Goal: Task Accomplishment & Management: Manage account settings

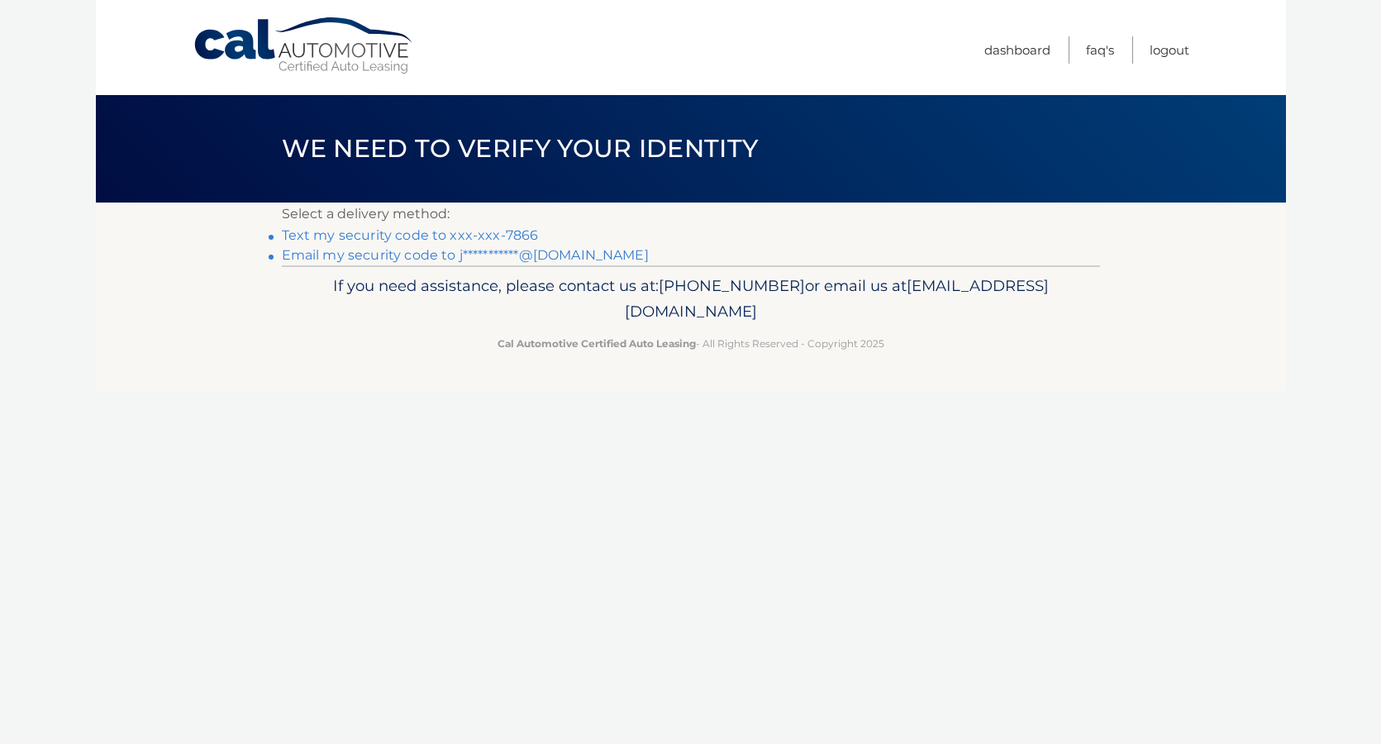
click at [416, 231] on link "Text my security code to xxx-xxx-7866" at bounding box center [410, 235] width 257 height 16
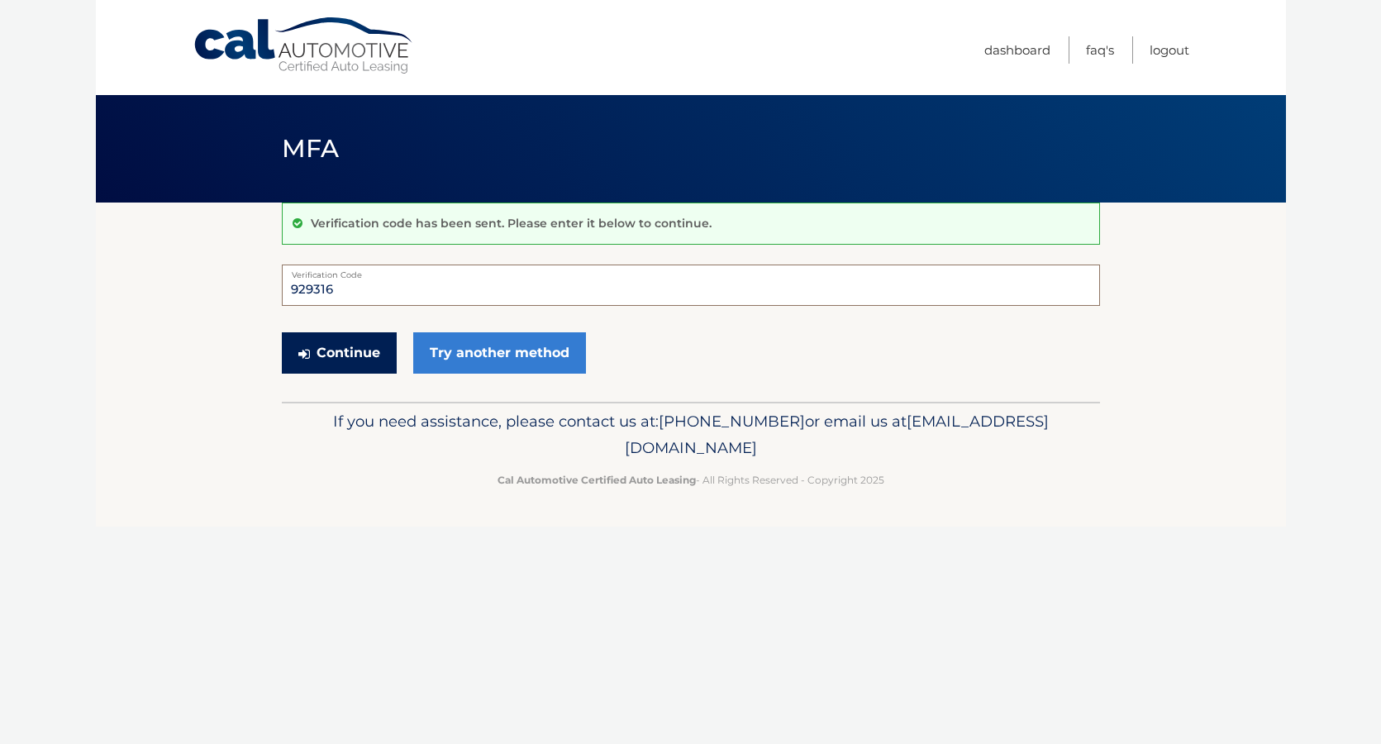
type input "929316"
click at [352, 349] on button "Continue" at bounding box center [339, 352] width 115 height 41
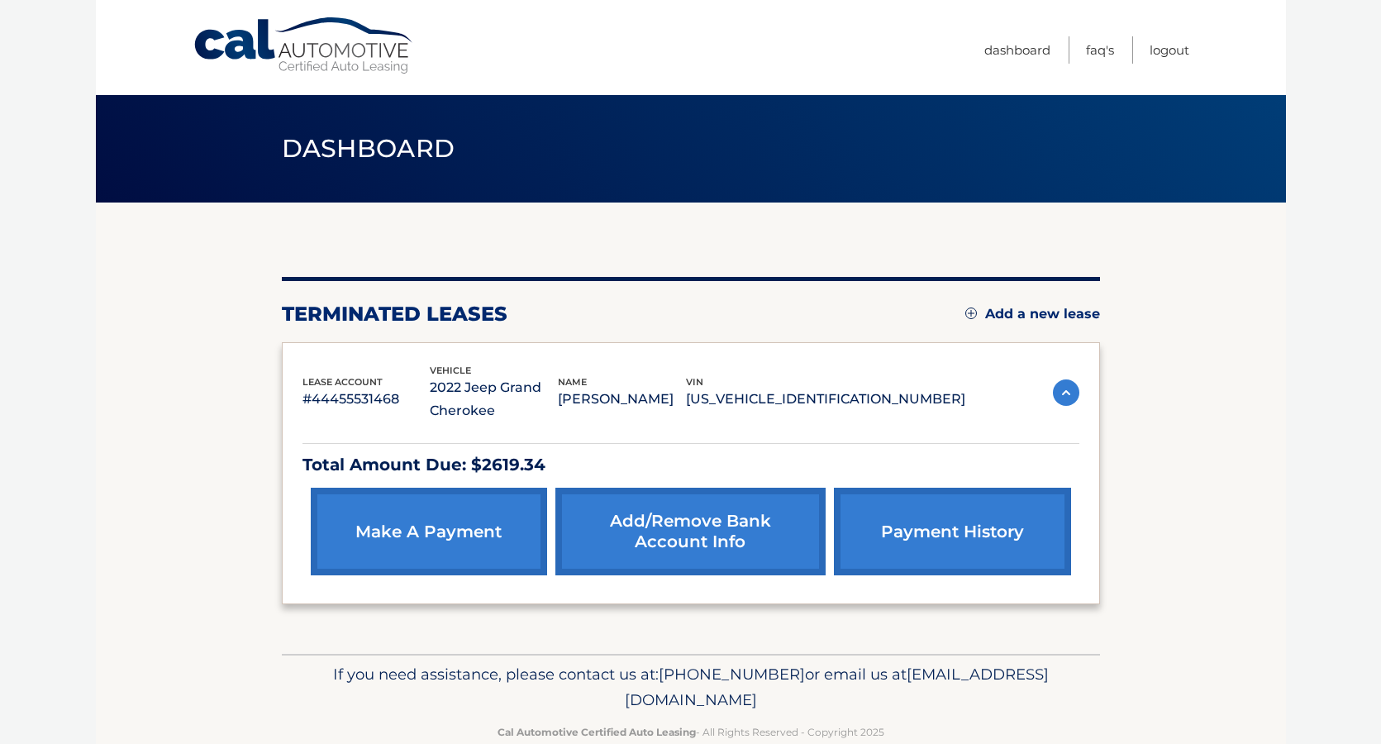
click at [974, 533] on link "payment history" at bounding box center [952, 531] width 236 height 88
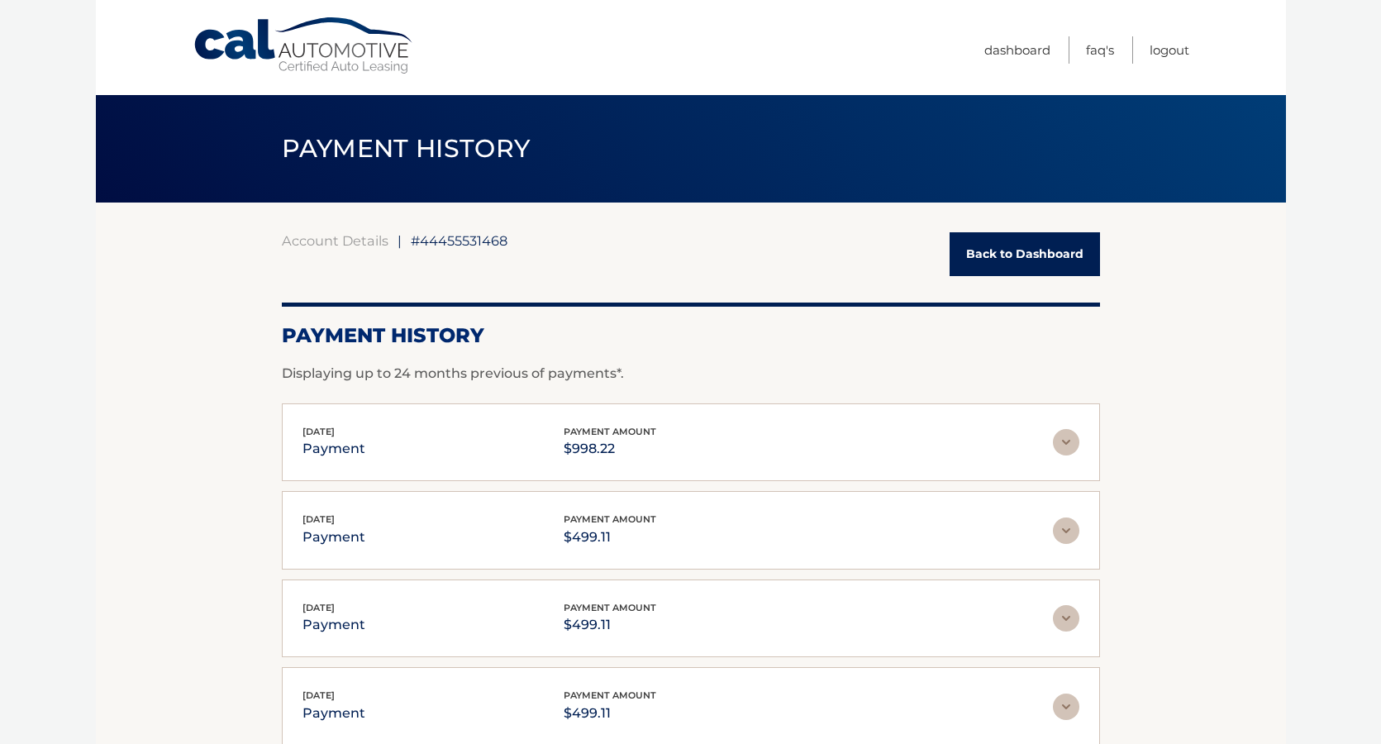
click at [994, 250] on link "Back to Dashboard" at bounding box center [1024, 254] width 150 height 44
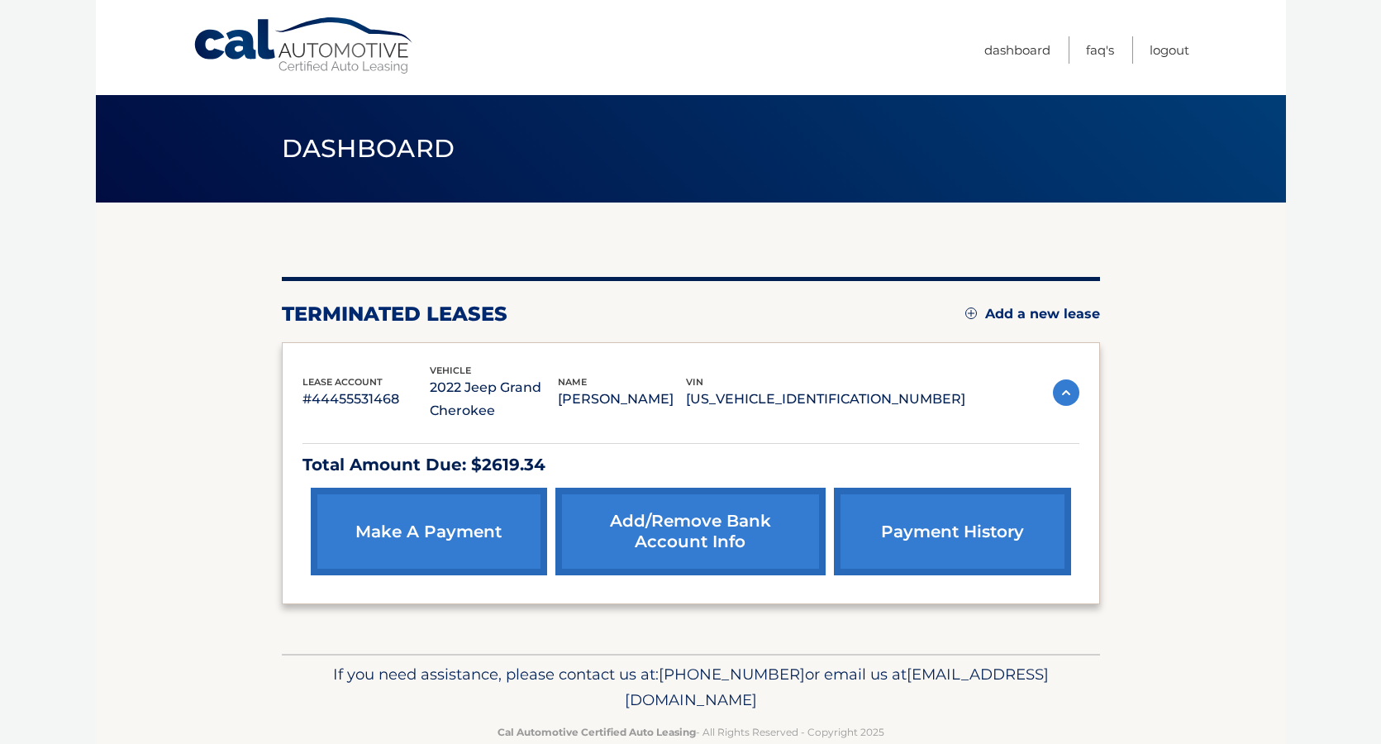
click at [534, 459] on p "Total Amount Due: $2619.34" at bounding box center [690, 464] width 777 height 29
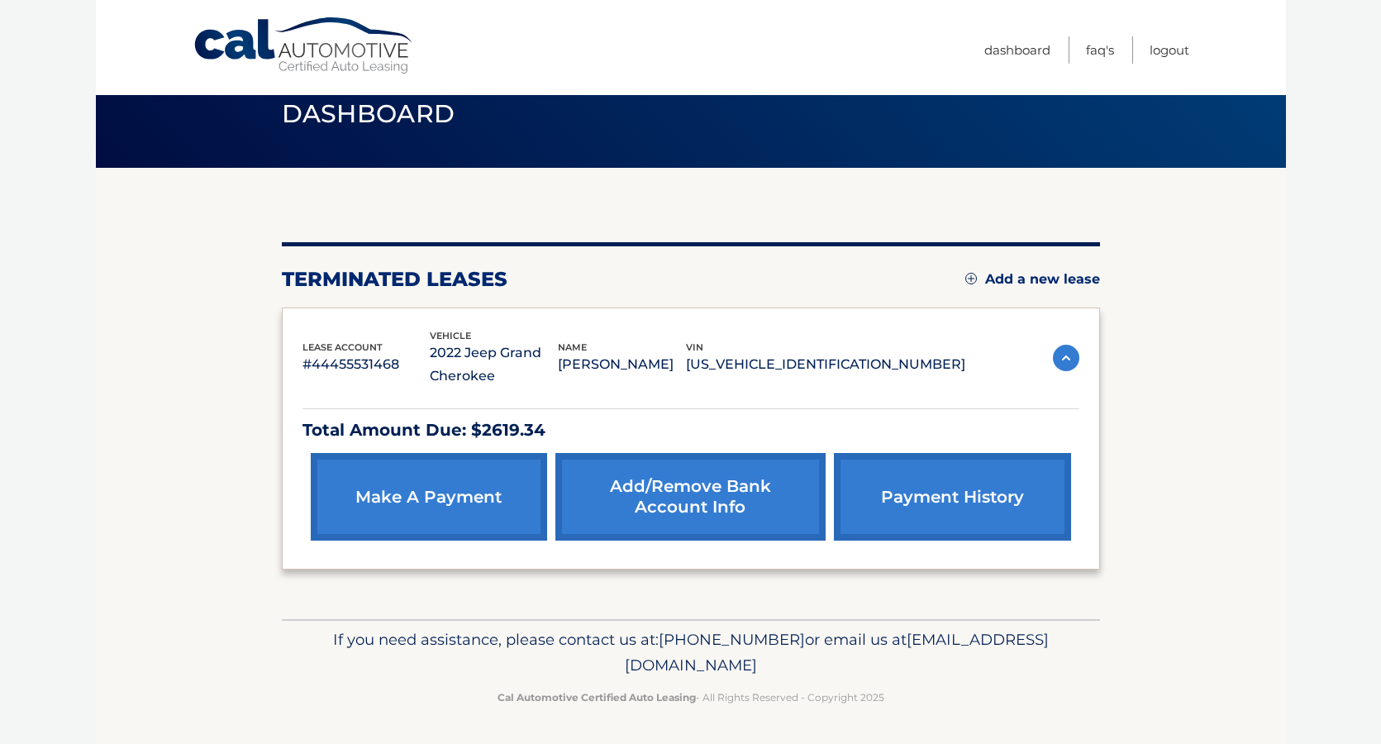
click at [466, 438] on p "Total Amount Due: $2619.34" at bounding box center [690, 430] width 777 height 29
click at [340, 423] on p "Total Amount Due: $2619.34" at bounding box center [690, 430] width 777 height 29
click at [340, 378] on div "lease account #44455531468 vehicle 2022 Jeep Grand Cherokee name JILLIAN FRANZ …" at bounding box center [633, 358] width 663 height 60
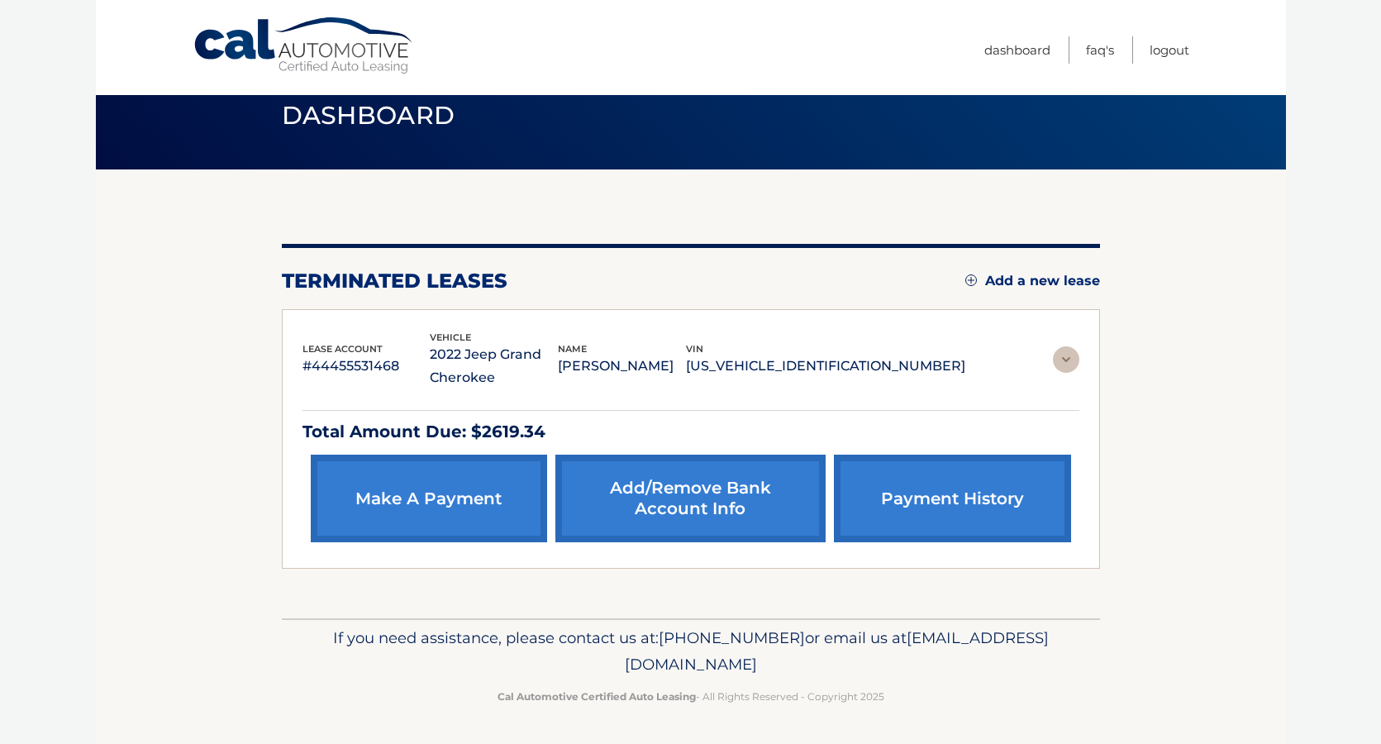
scroll to position [0, 0]
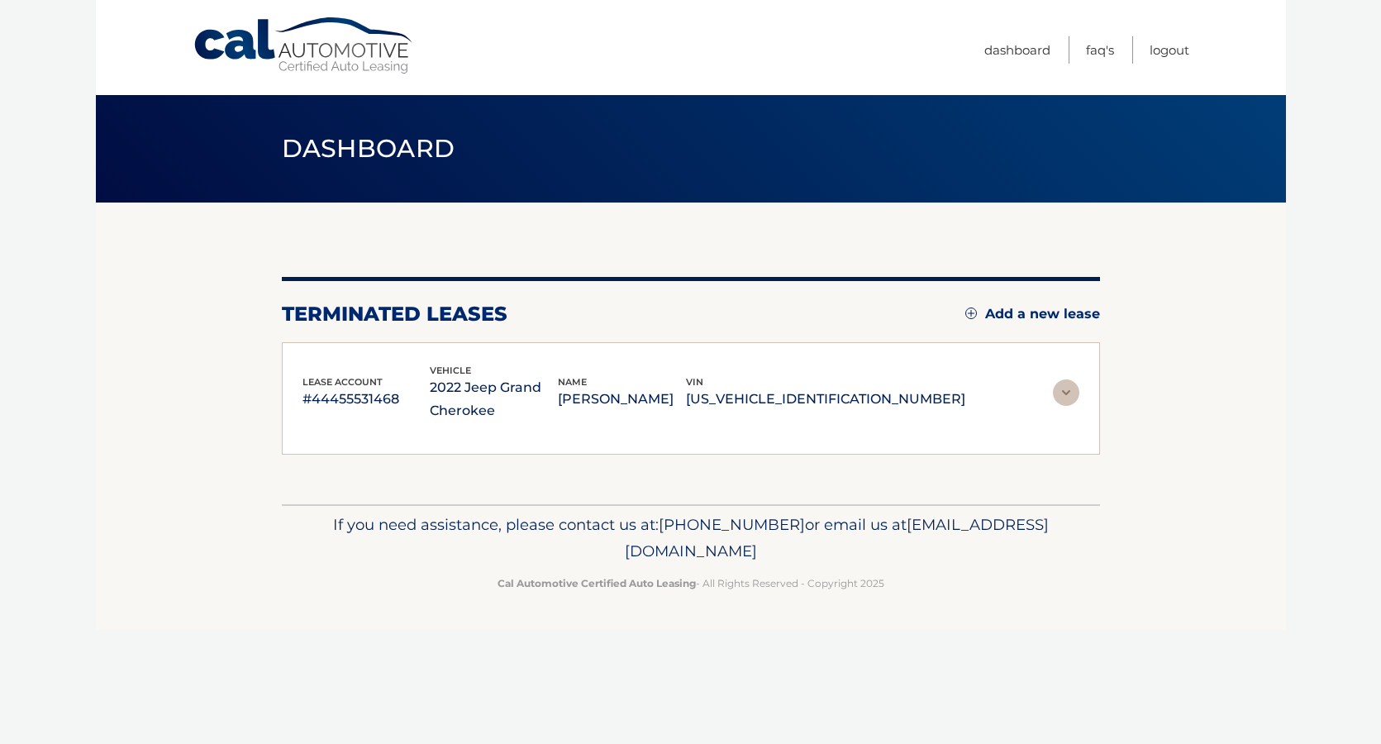
click at [429, 345] on div "lease account #44455531468 vehicle 2022 Jeep Grand Cherokee name JILLIAN FRANZ …" at bounding box center [691, 398] width 818 height 113
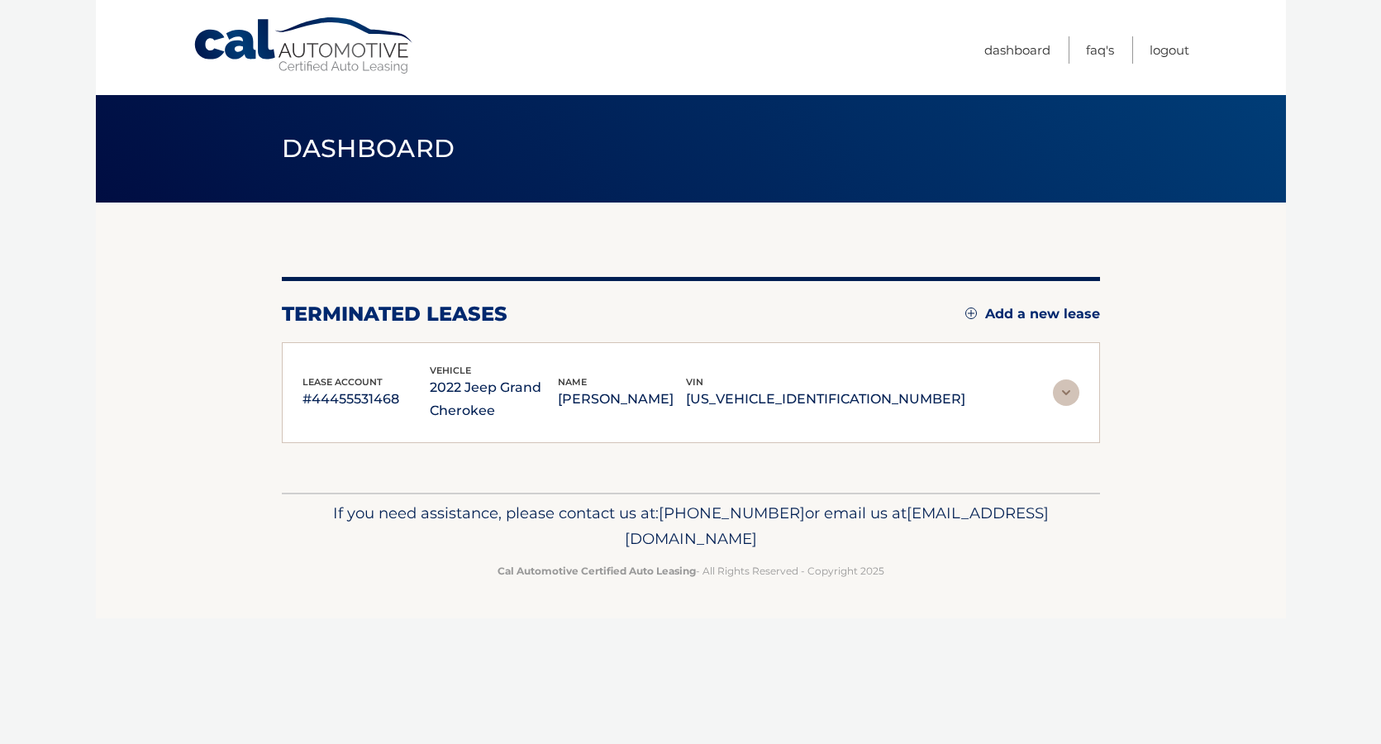
click at [363, 420] on div "lease account #44455531468 vehicle 2022 Jeep Grand Cherokee name JILLIAN FRANZ …" at bounding box center [633, 393] width 663 height 60
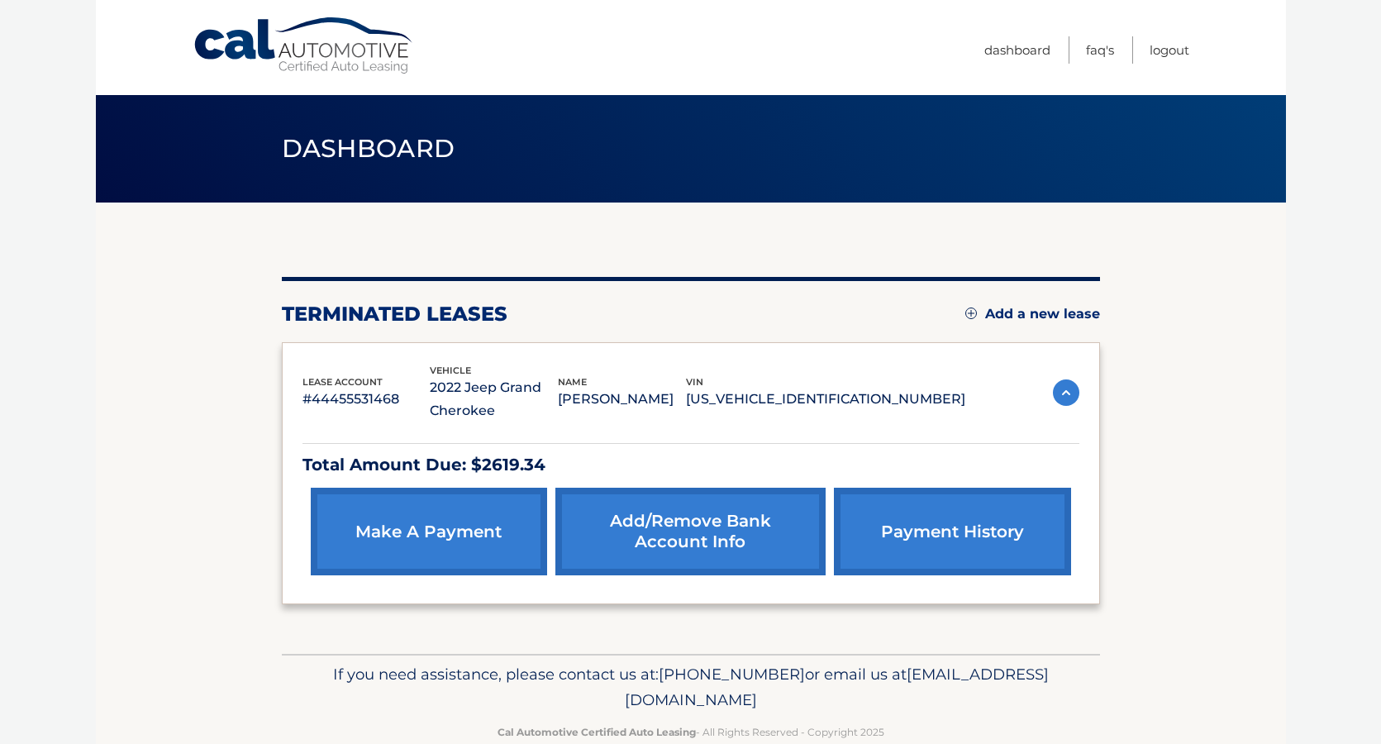
click at [790, 449] on div "Total Amount Due: $2619.34 make a payment Add/Remove bank account info payment …" at bounding box center [690, 513] width 777 height 140
click at [1022, 53] on link "Dashboard" at bounding box center [1017, 49] width 66 height 27
click at [686, 408] on p "[PERSON_NAME]" at bounding box center [622, 398] width 128 height 23
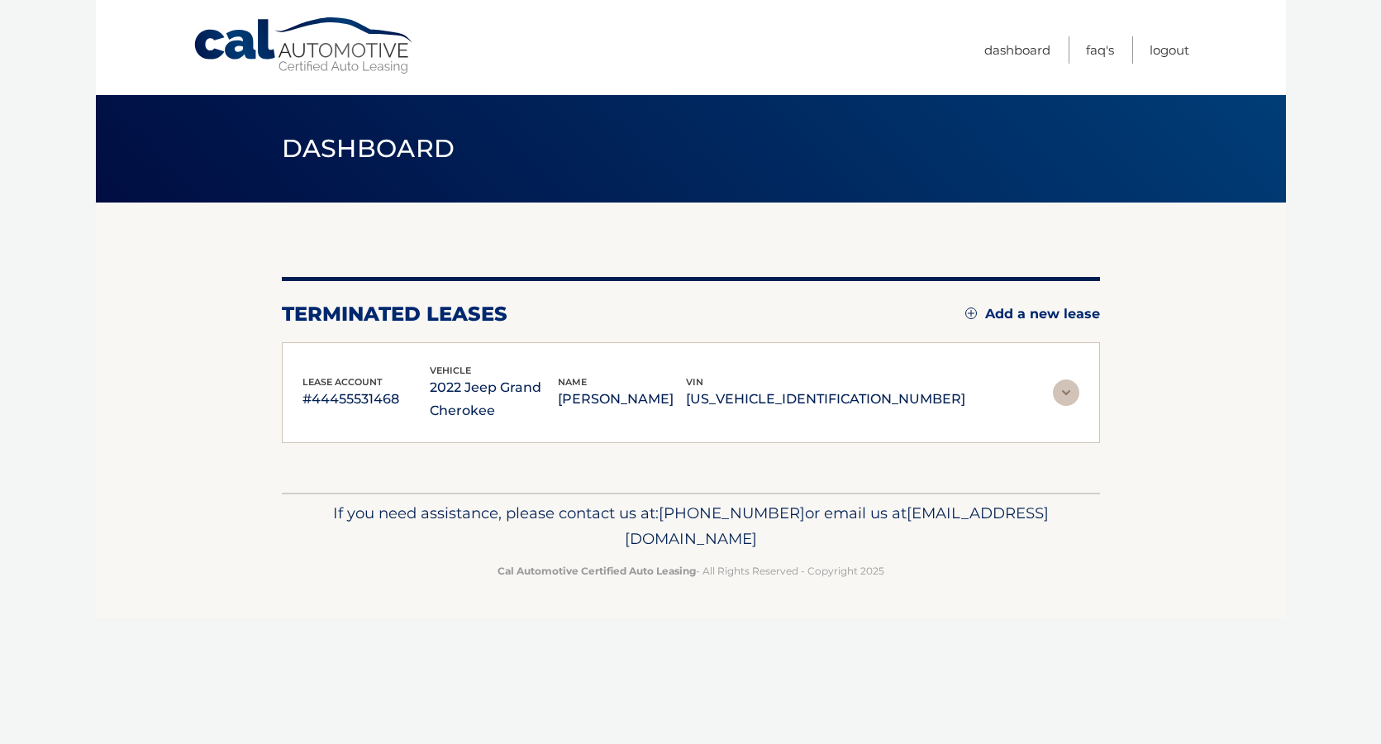
click at [686, 405] on p "[PERSON_NAME]" at bounding box center [622, 398] width 128 height 23
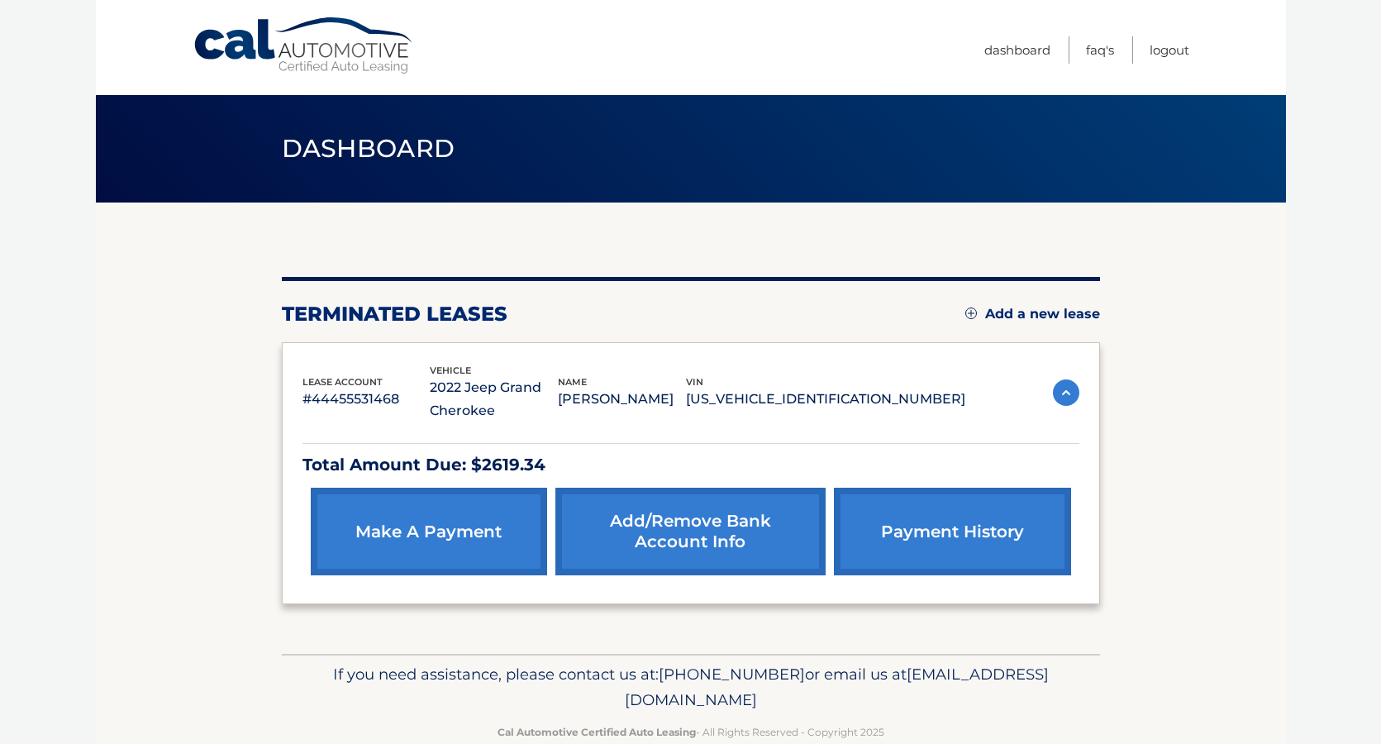
scroll to position [2, 0]
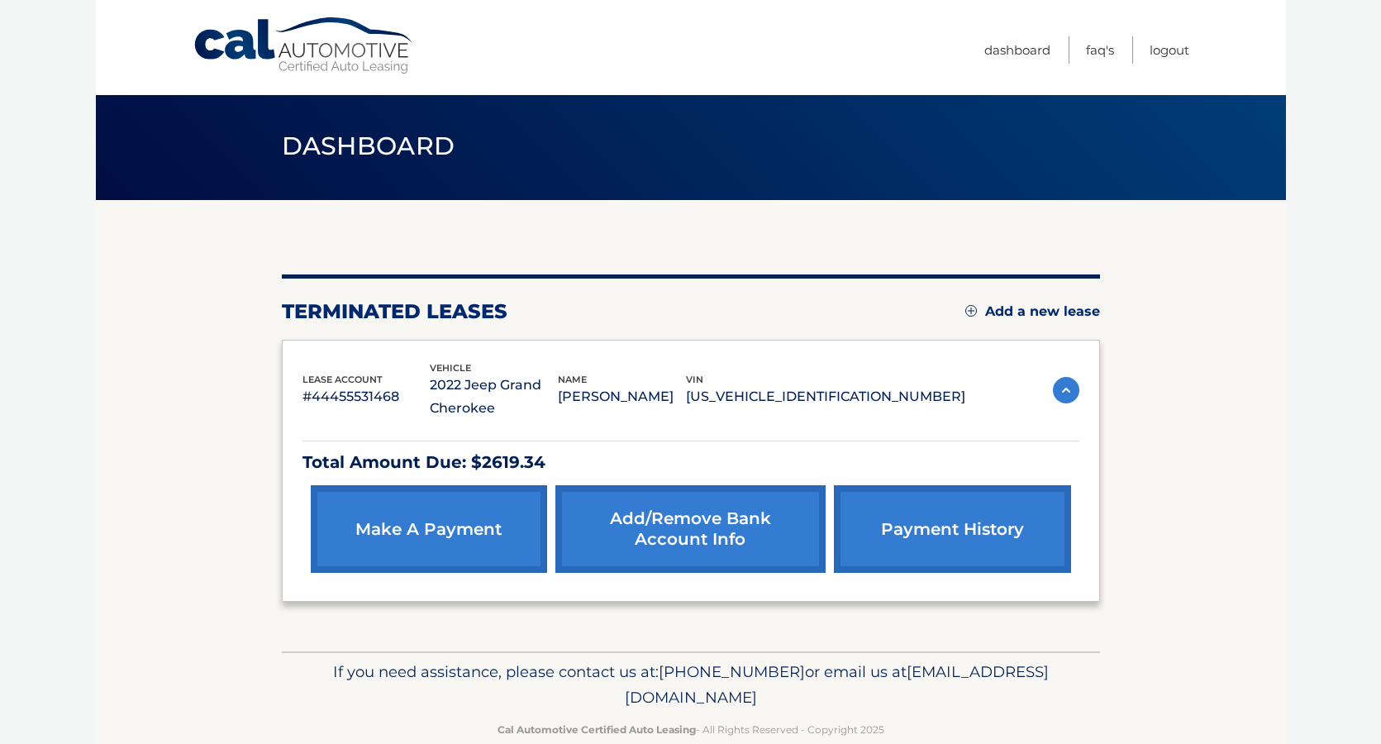
click at [677, 540] on link "Add/Remove bank account info" at bounding box center [690, 529] width 270 height 88
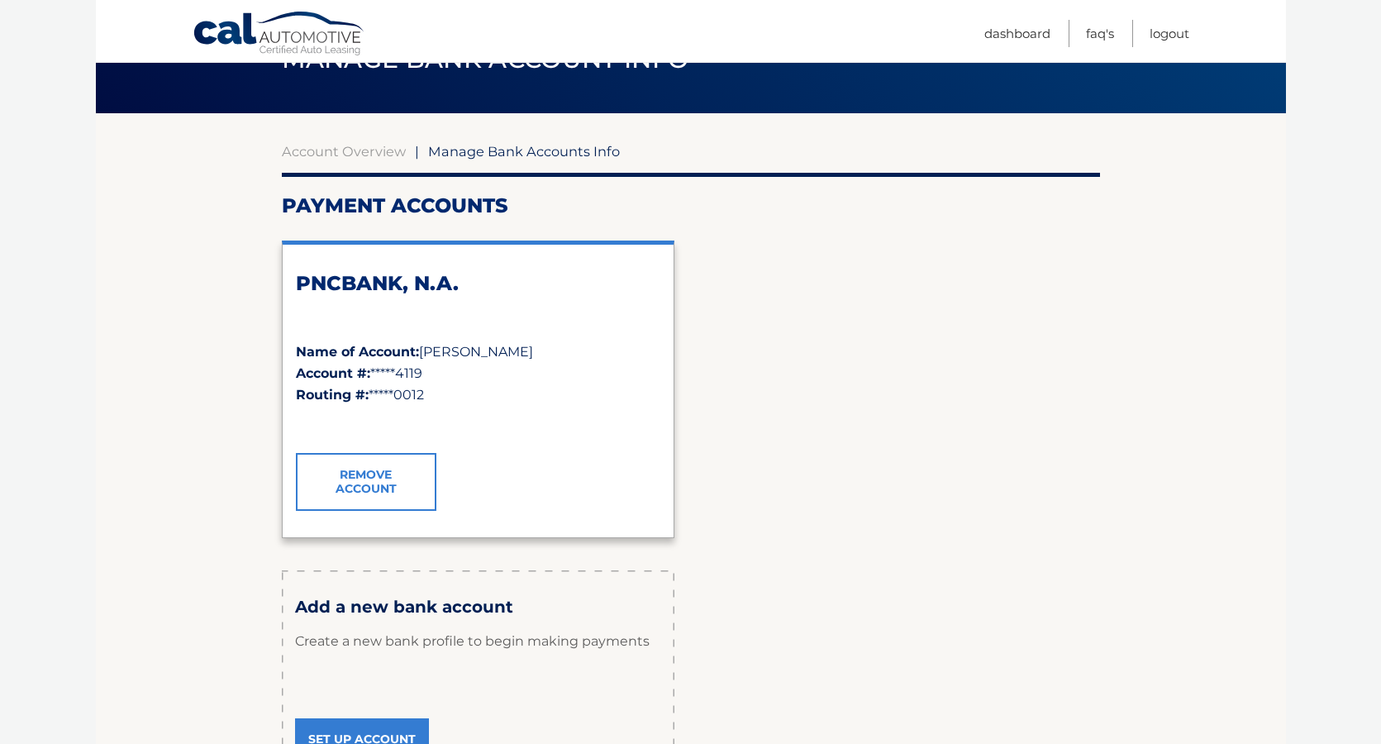
scroll to position [91, 0]
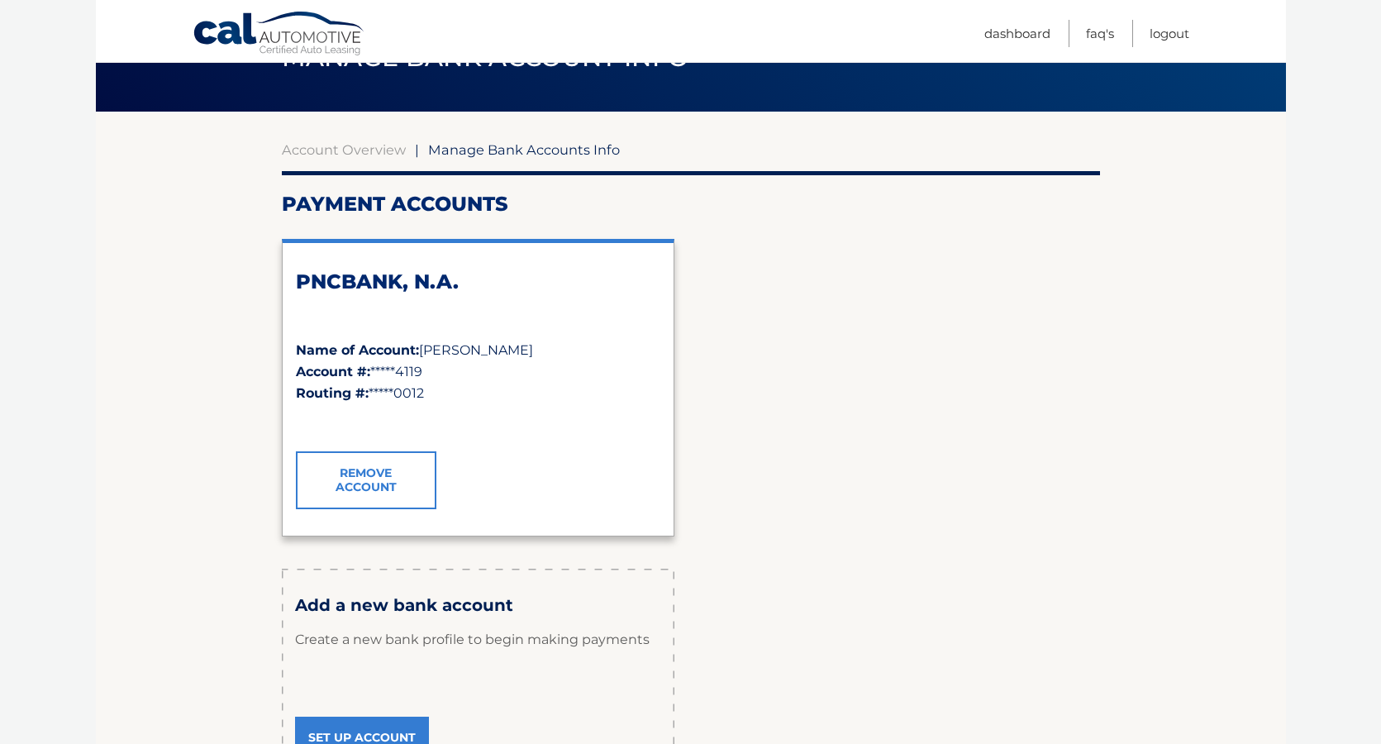
click at [391, 484] on link "Remove Account" at bounding box center [366, 480] width 140 height 58
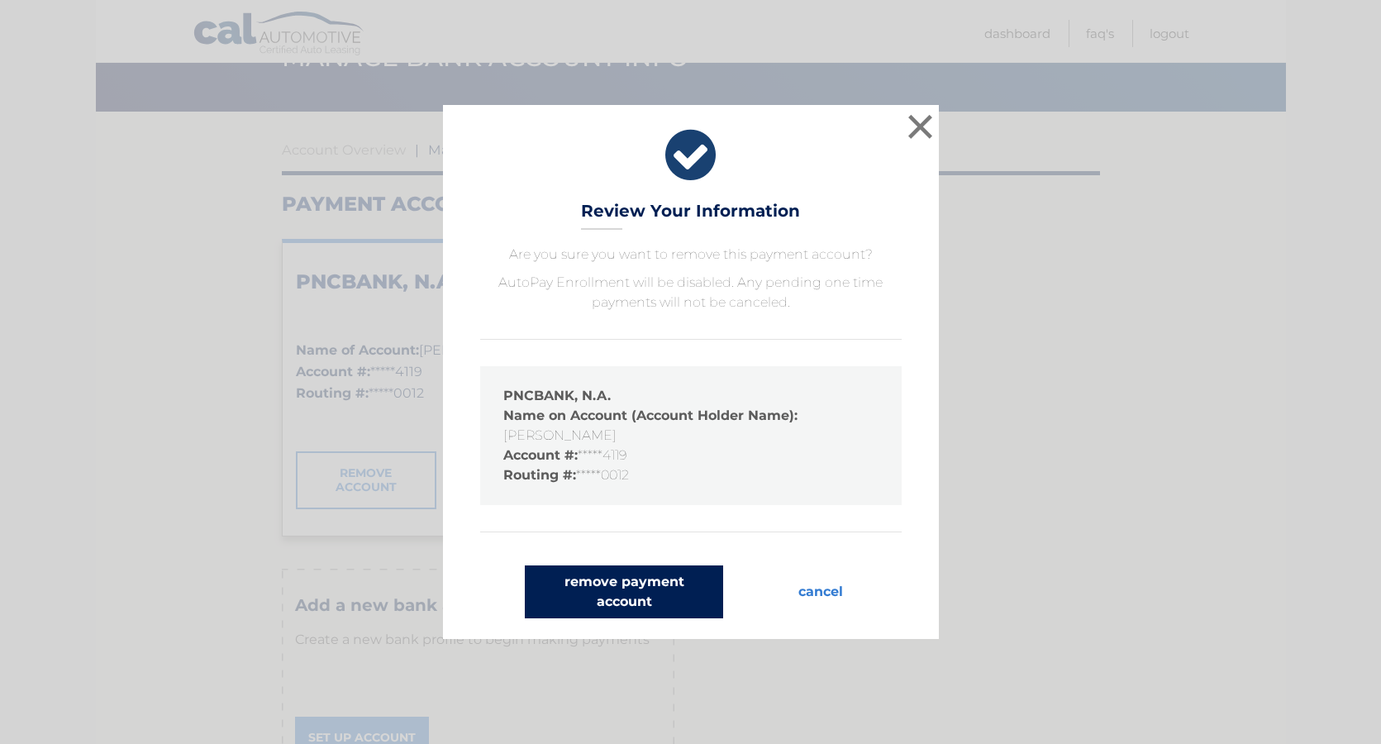
click at [683, 596] on button "remove payment account" at bounding box center [624, 591] width 198 height 53
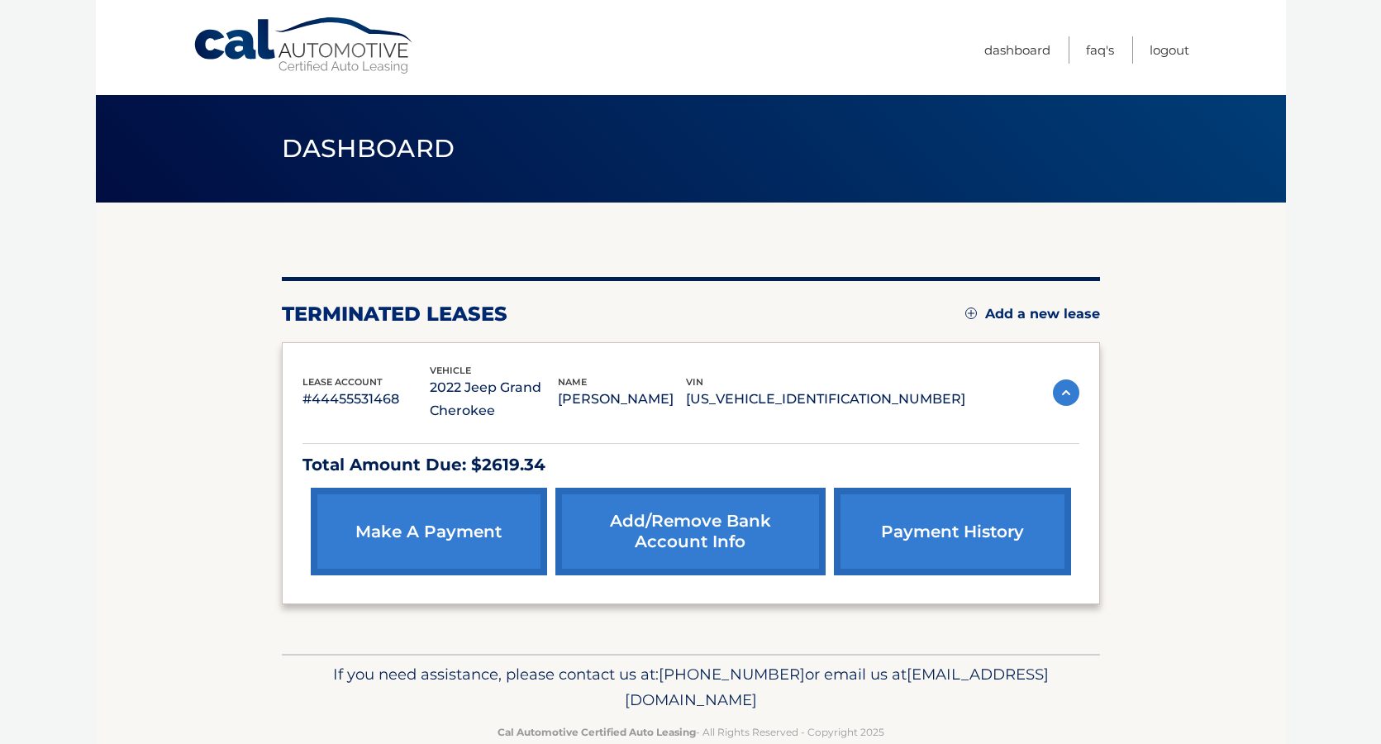
click at [677, 546] on link "Add/Remove bank account info" at bounding box center [690, 531] width 270 height 88
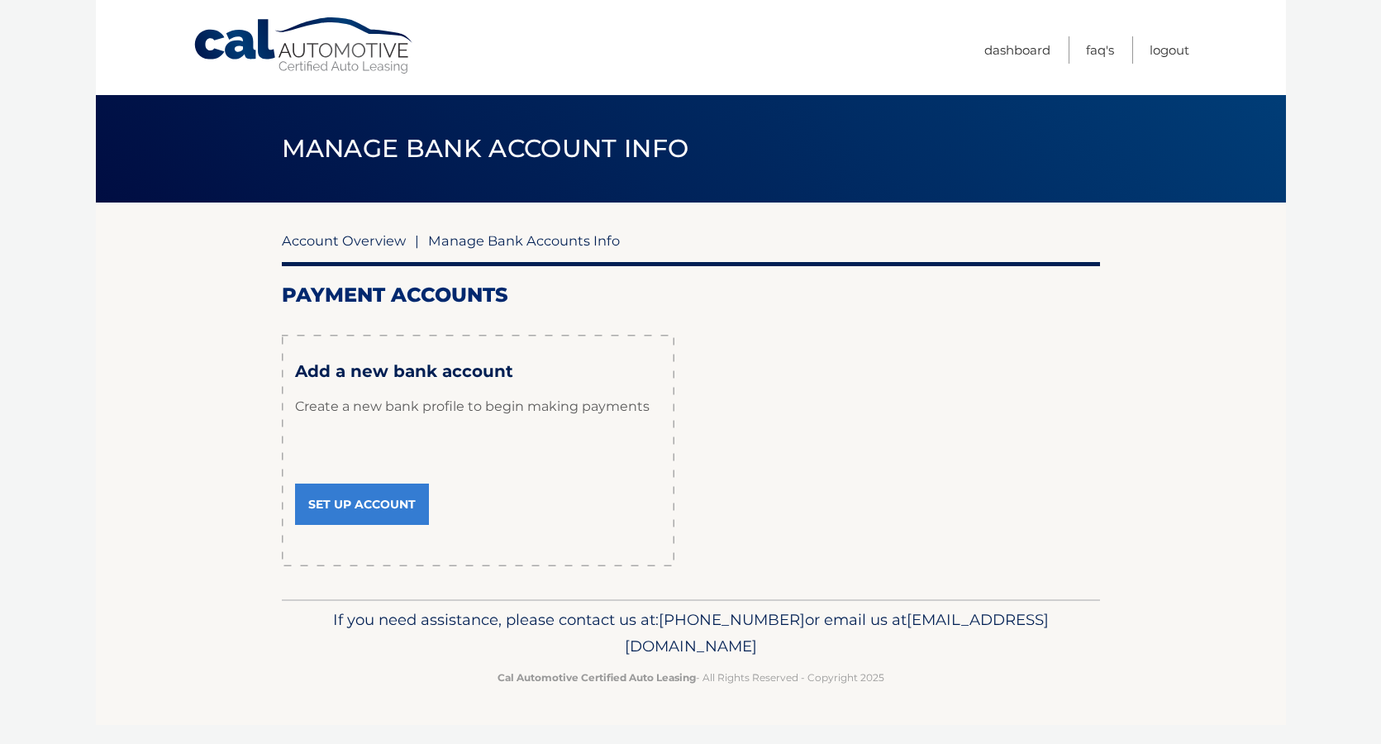
click at [357, 245] on link "Account Overview" at bounding box center [344, 240] width 124 height 17
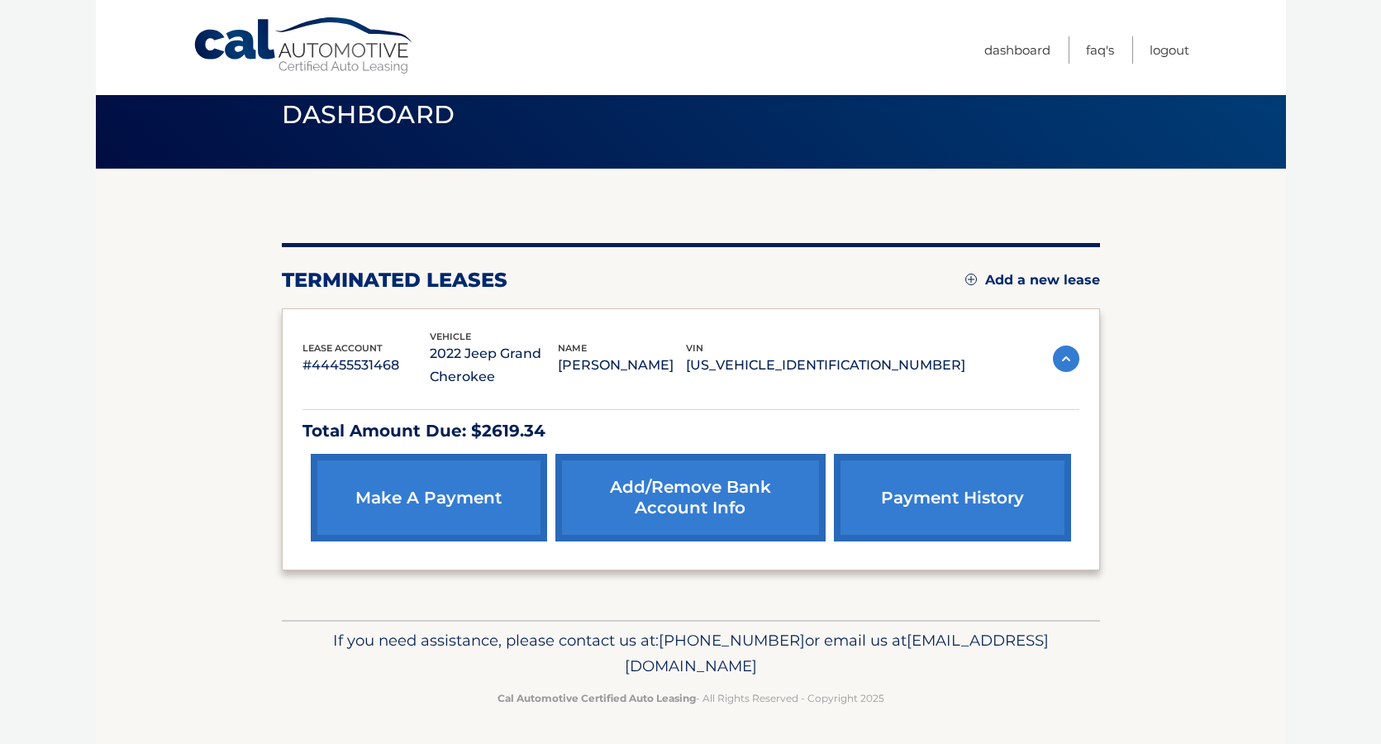
scroll to position [35, 0]
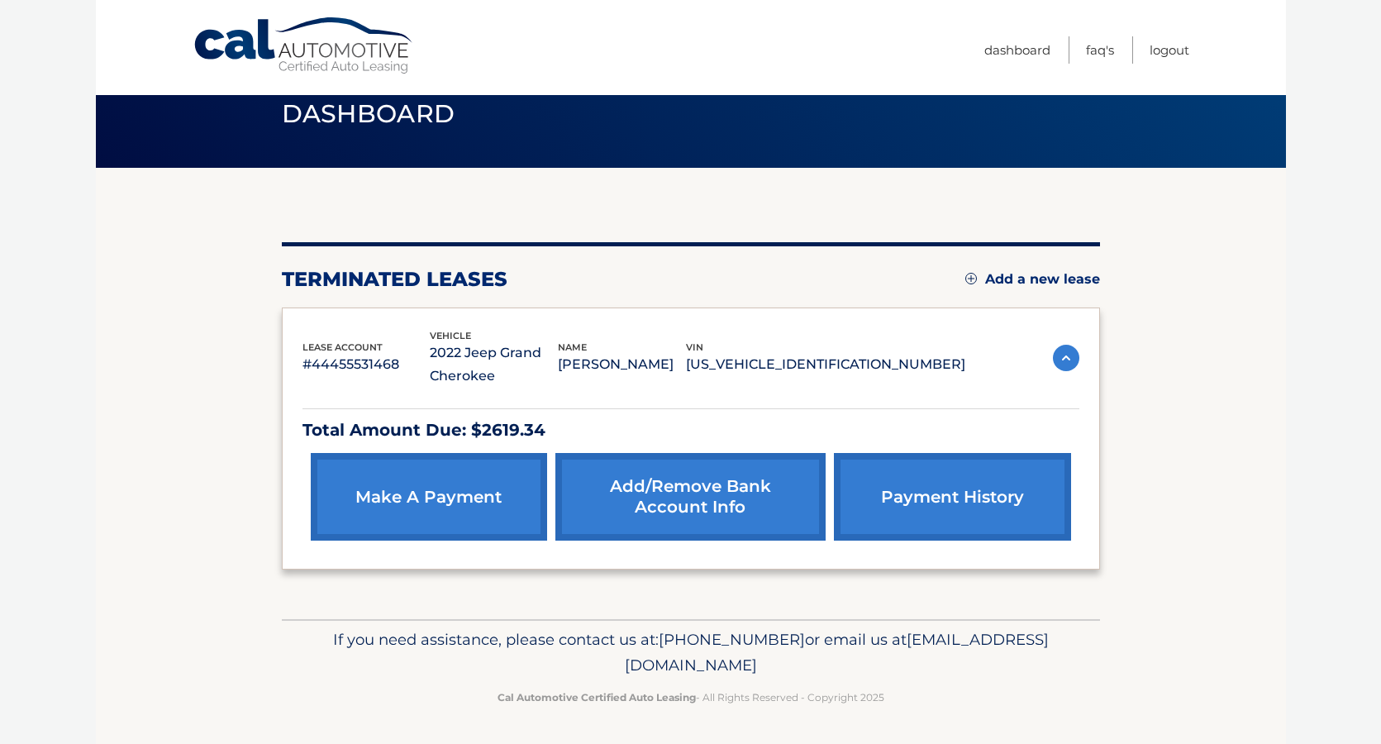
click at [1043, 438] on p "Total Amount Due: $2619.34" at bounding box center [690, 430] width 777 height 29
click at [1020, 485] on link "payment history" at bounding box center [952, 497] width 236 height 88
click at [995, 488] on link "payment history" at bounding box center [952, 497] width 236 height 88
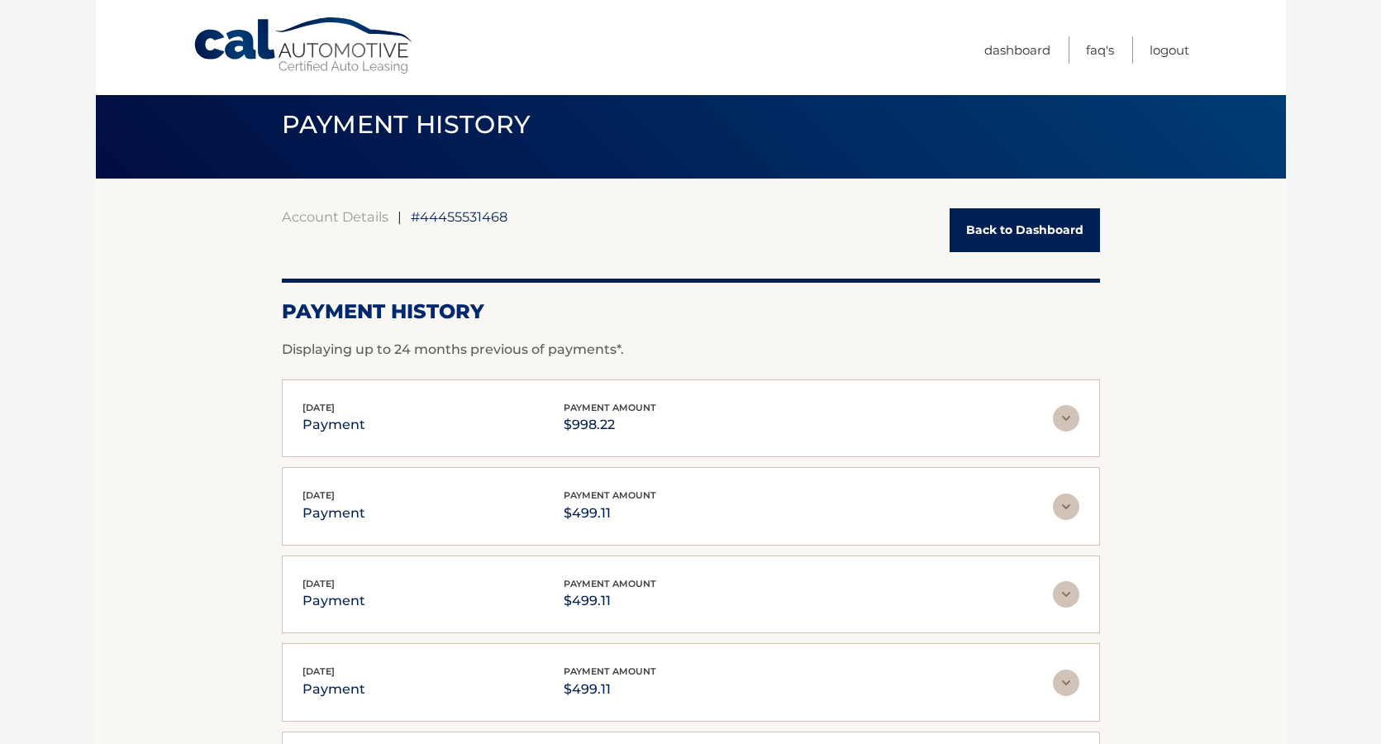
scroll to position [32, 0]
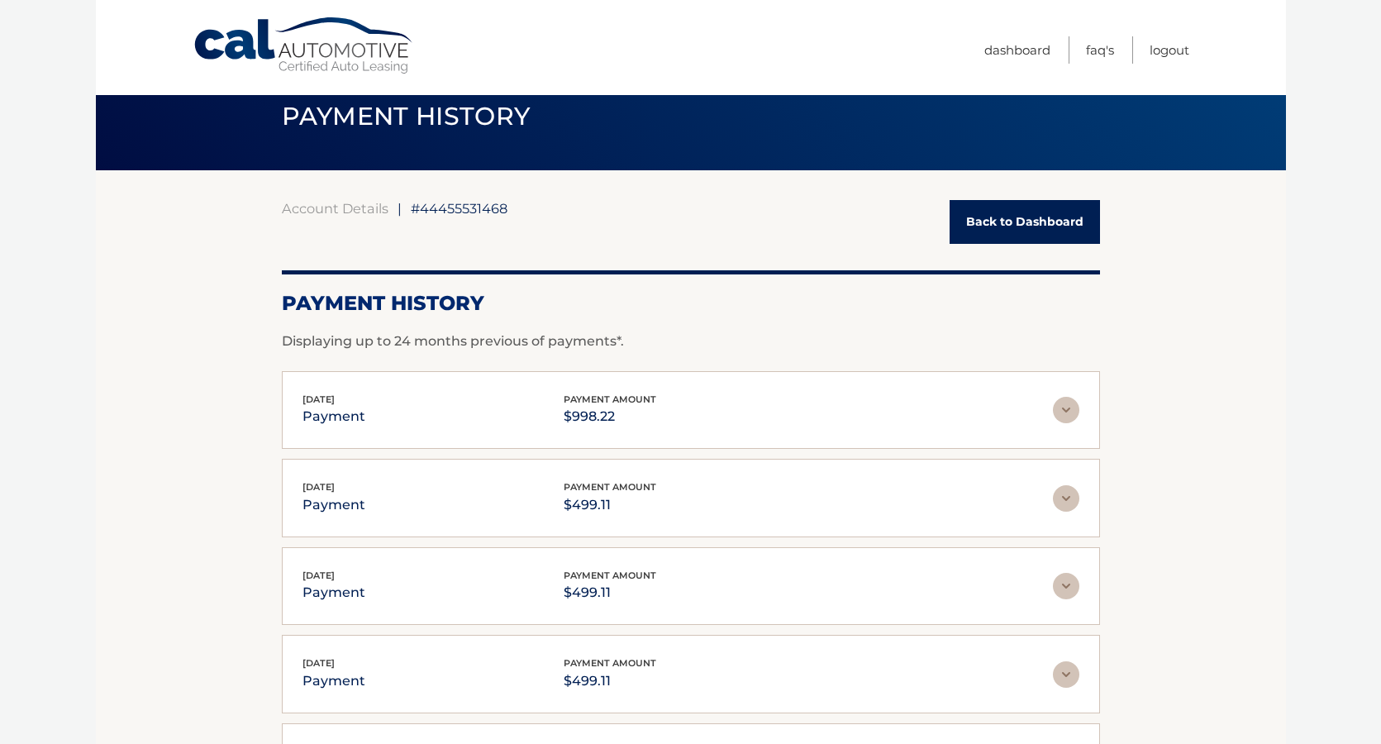
click at [1067, 416] on img at bounding box center [1066, 410] width 26 height 26
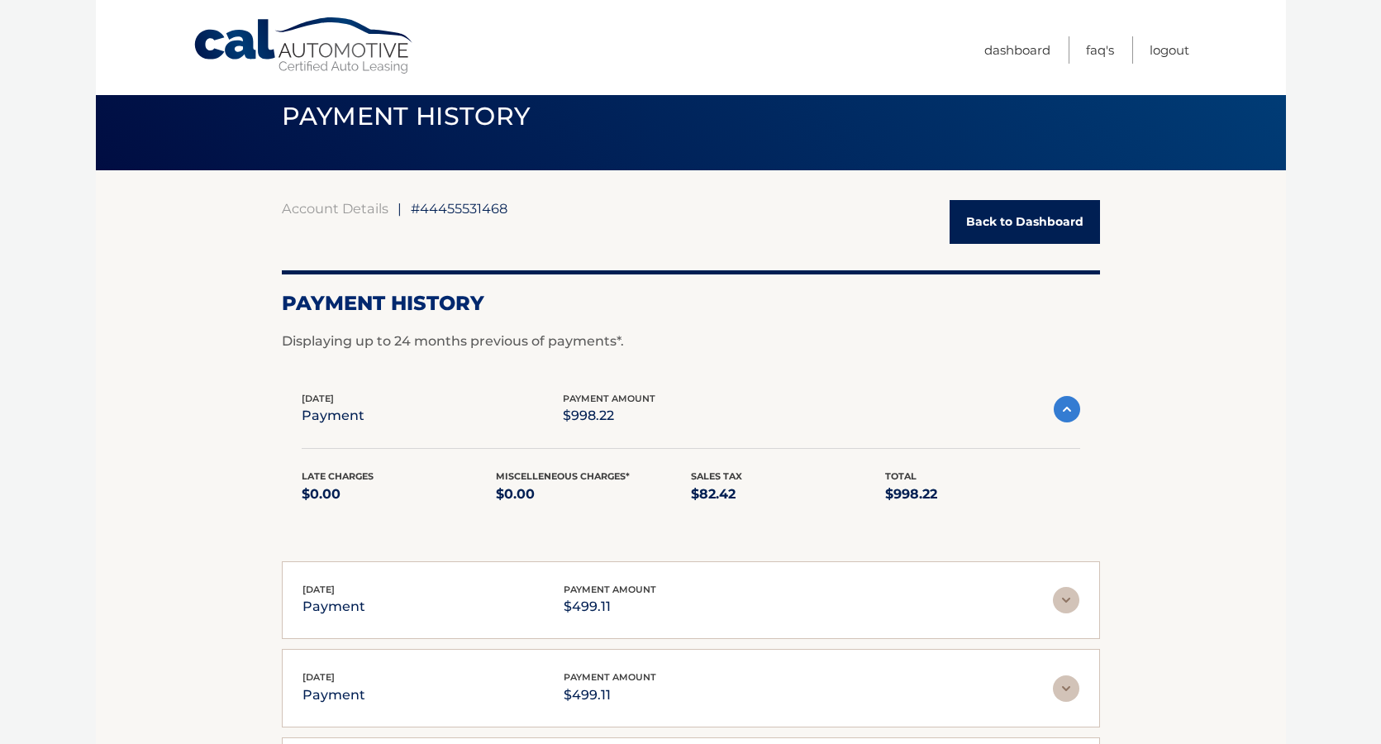
click at [1067, 416] on img at bounding box center [1066, 409] width 26 height 26
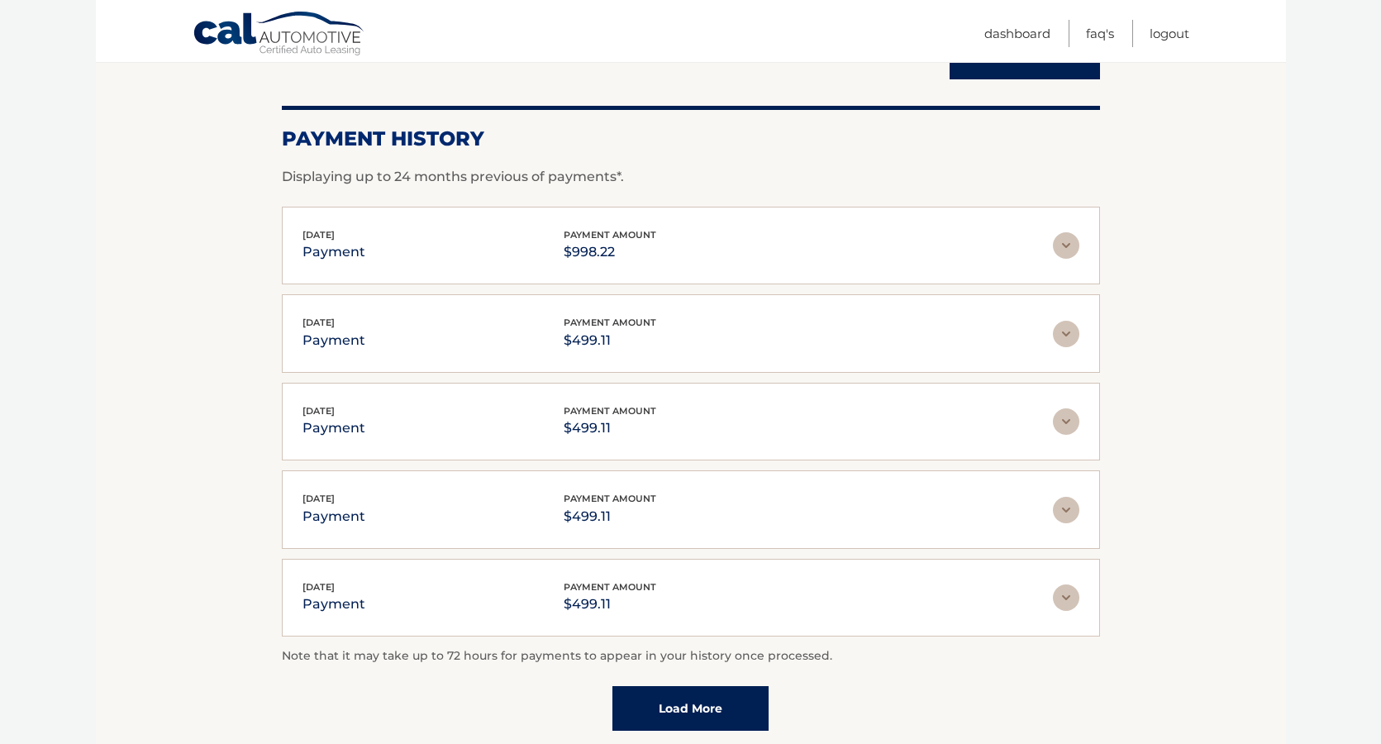
scroll to position [198, 0]
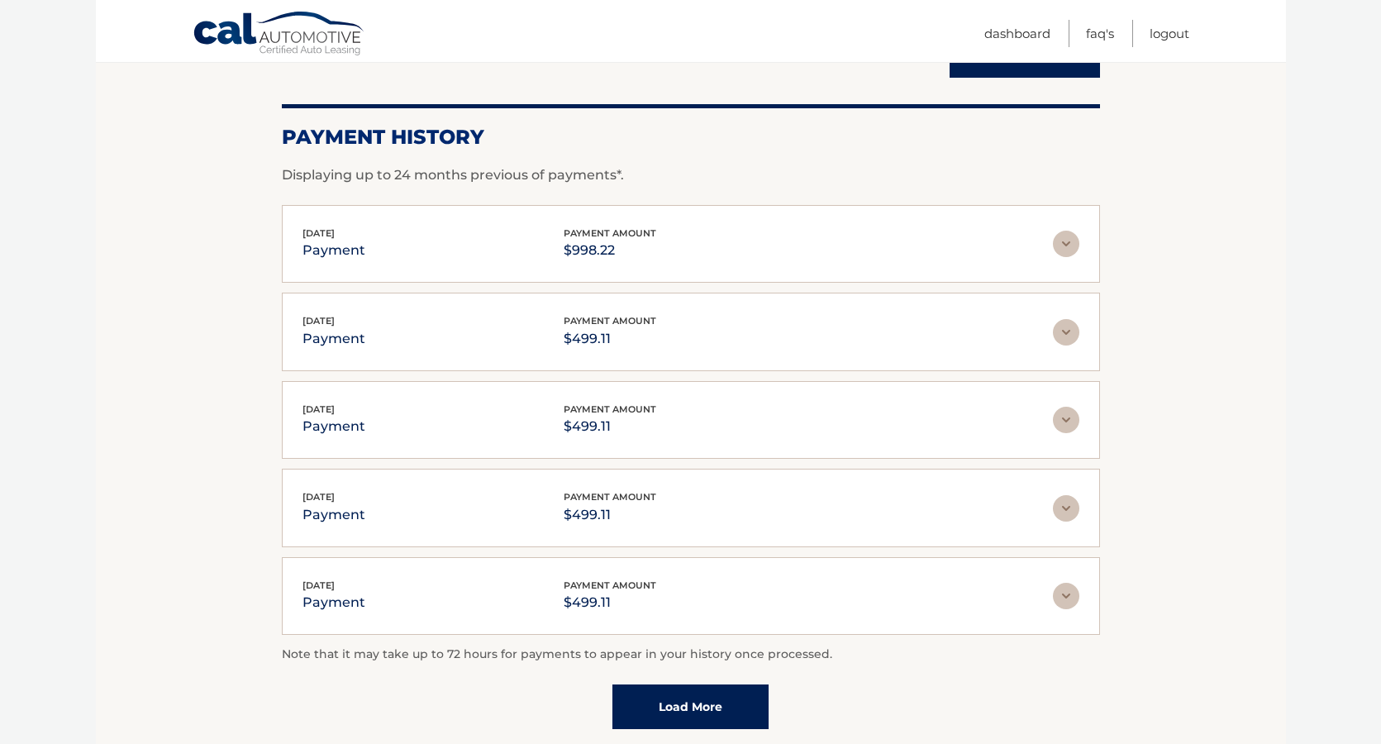
click at [1064, 247] on img at bounding box center [1066, 244] width 26 height 26
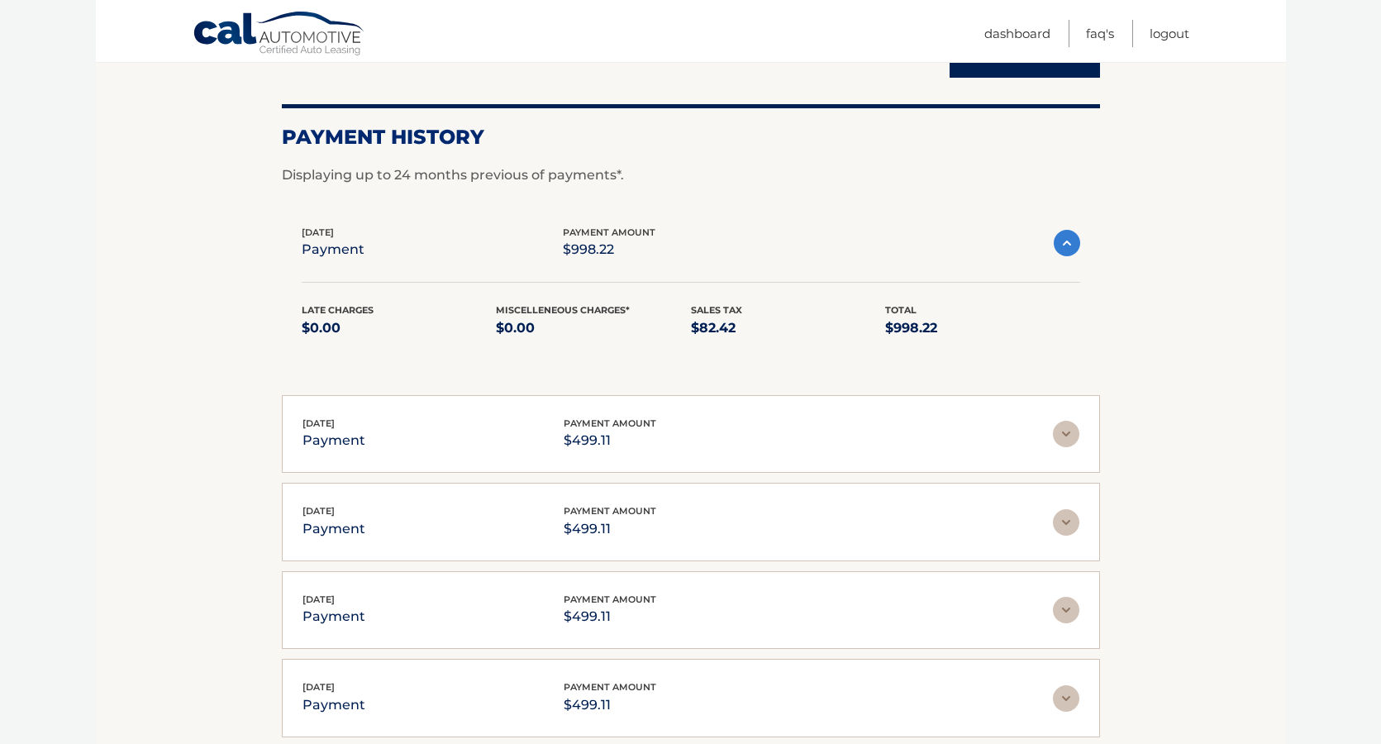
click at [1065, 247] on img at bounding box center [1066, 243] width 26 height 26
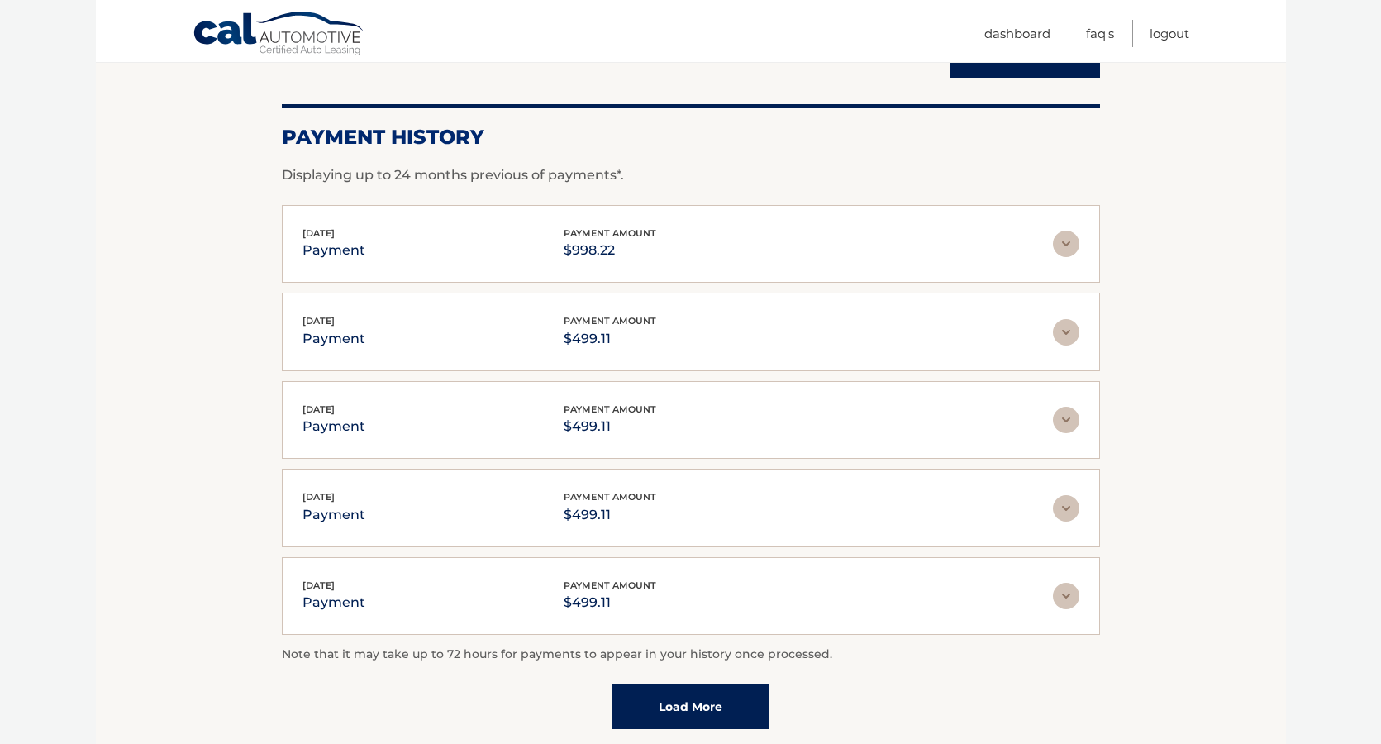
click at [1164, 296] on section "Account Details | #44455531468 Back to Dashboard Payment History Displaying up …" at bounding box center [691, 383] width 1190 height 758
click at [1177, 288] on section "Account Details | #44455531468 Back to Dashboard Payment History Displaying up …" at bounding box center [691, 384] width 1190 height 758
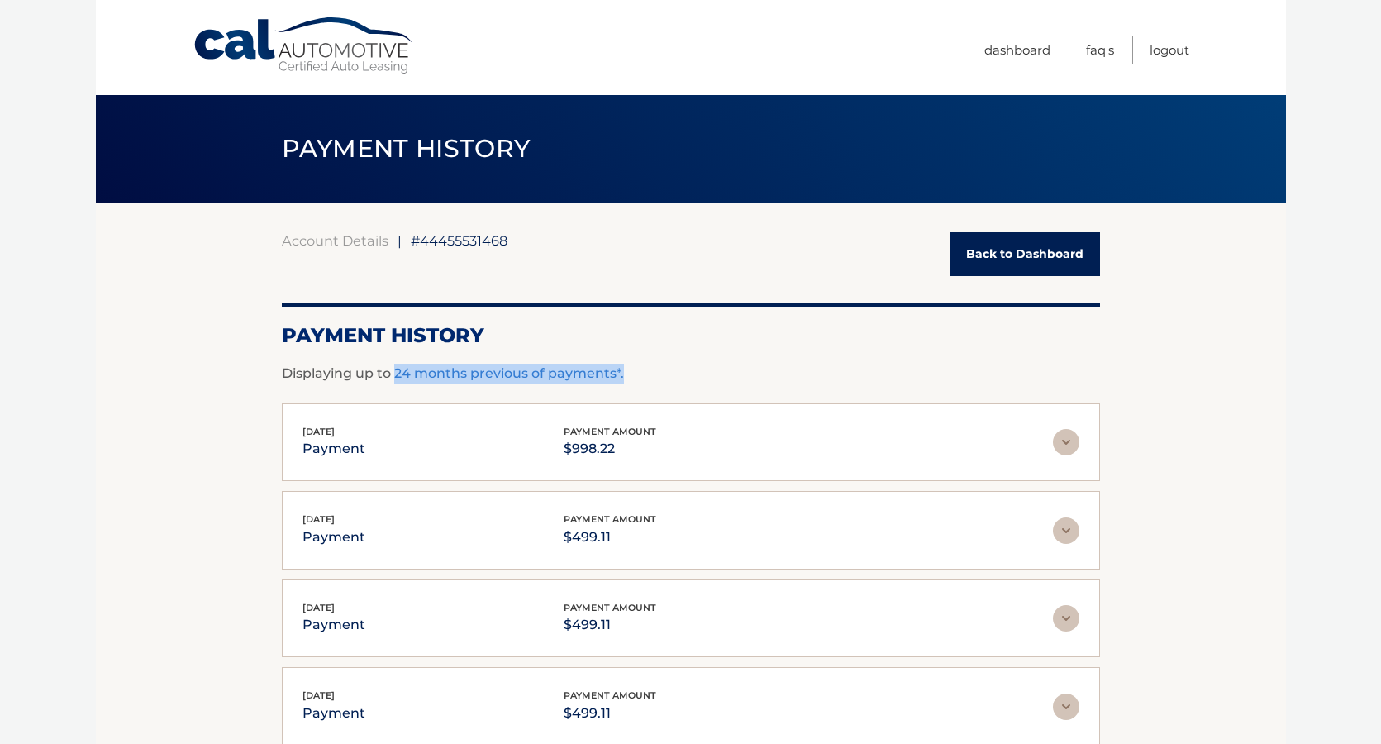
drag, startPoint x: 635, startPoint y: 373, endPoint x: 394, endPoint y: 373, distance: 240.4
click at [394, 373] on p "Displaying up to 24 months previous of payments*." at bounding box center [691, 374] width 818 height 20
drag, startPoint x: 285, startPoint y: 371, endPoint x: 603, endPoint y: 387, distance: 318.5
click at [603, 385] on div "Account Details | #44455531468 Back to Dashboard Payment History Displaying up …" at bounding box center [691, 579] width 818 height 695
click at [663, 373] on p "Displaying up to 24 months previous of payments*." at bounding box center [691, 374] width 818 height 20
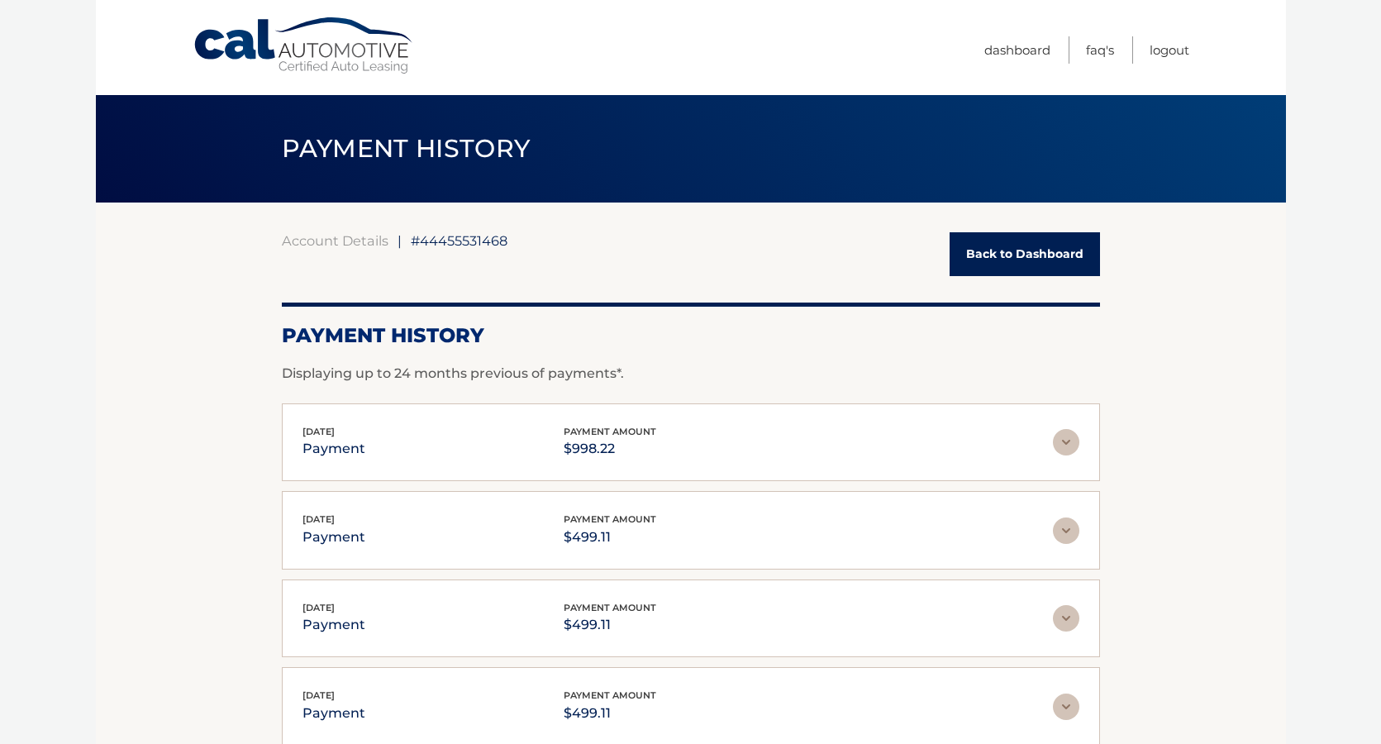
click at [1174, 332] on section "Account Details | #44455531468 Back to Dashboard Payment History Displaying up …" at bounding box center [691, 581] width 1190 height 758
